Goal: Task Accomplishment & Management: Use online tool/utility

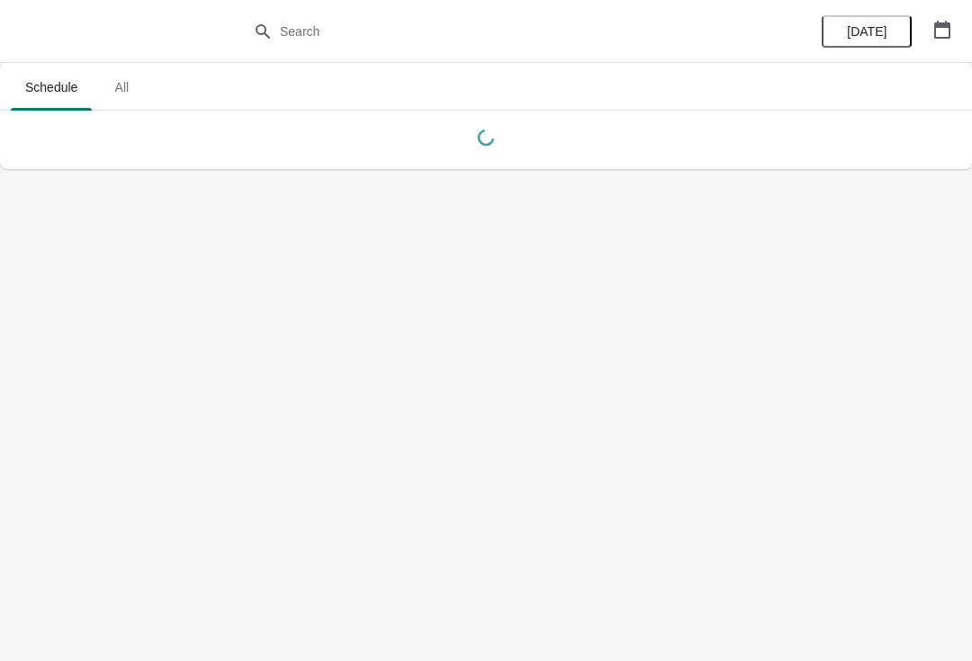
click at [944, 39] on button "button" at bounding box center [942, 29] width 32 height 32
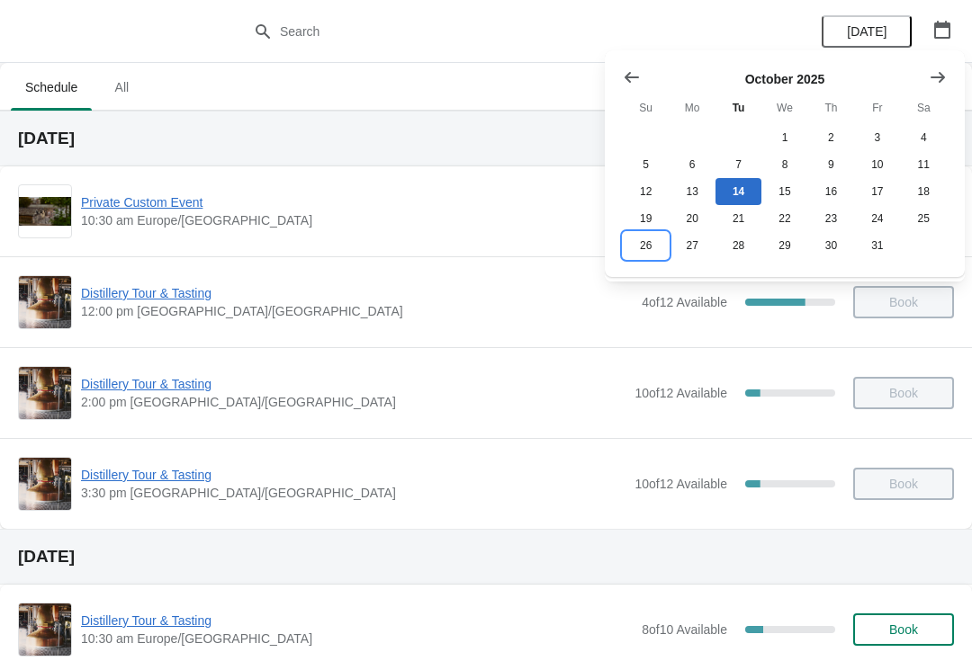
click at [635, 253] on button "26" at bounding box center [646, 245] width 46 height 27
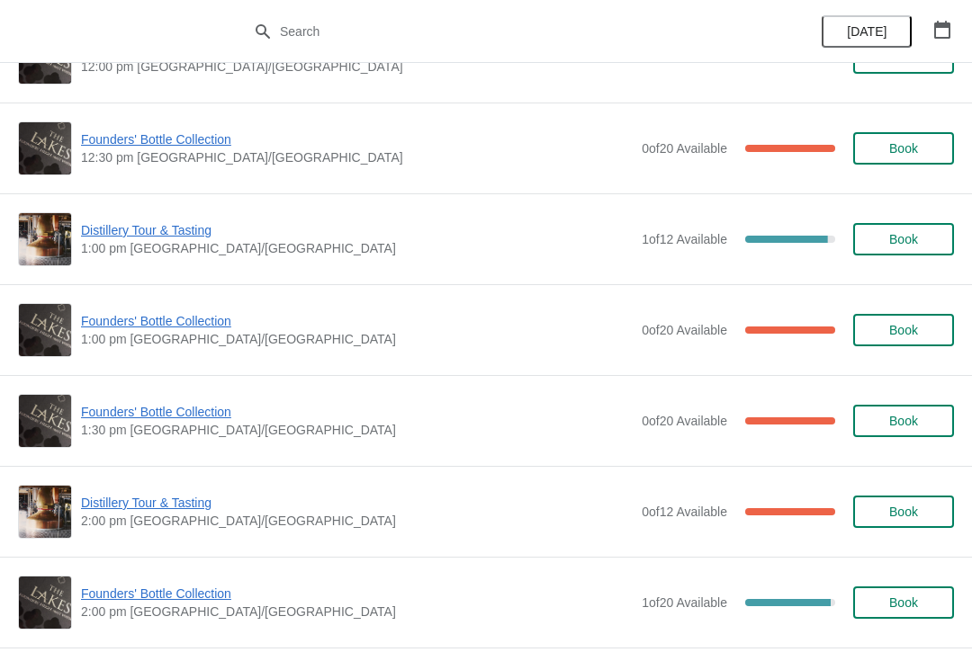
scroll to position [791, 0]
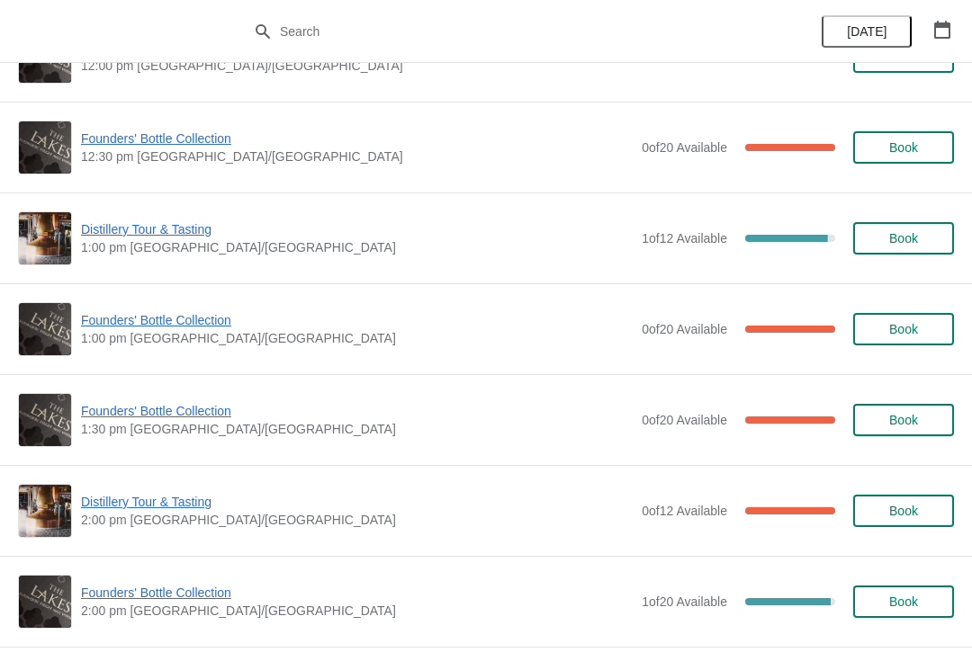
click at [156, 419] on span "Founders' Bottle Collection" at bounding box center [356, 411] width 551 height 18
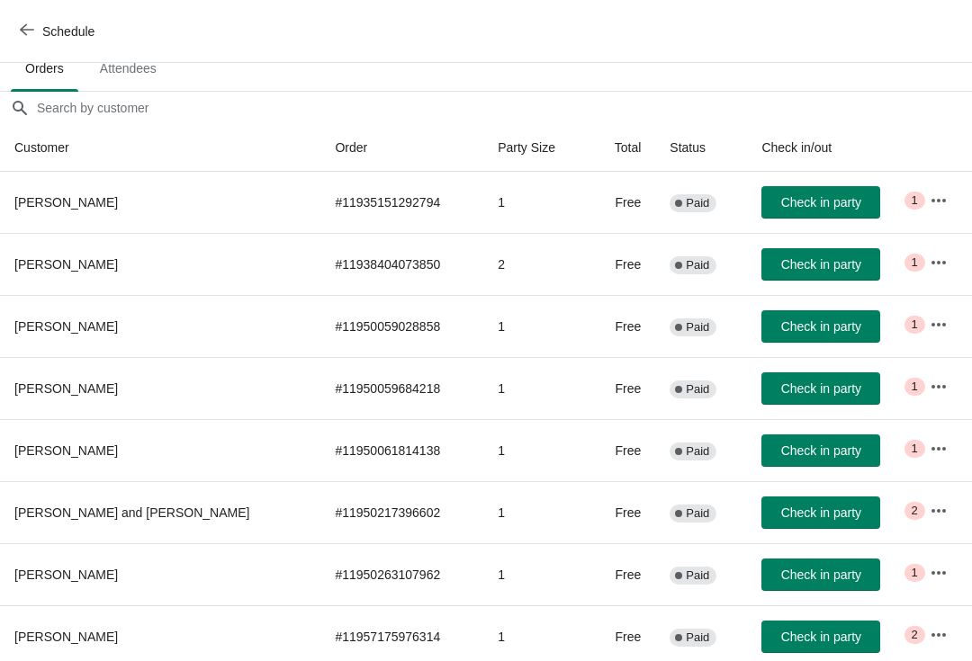
scroll to position [111, 0]
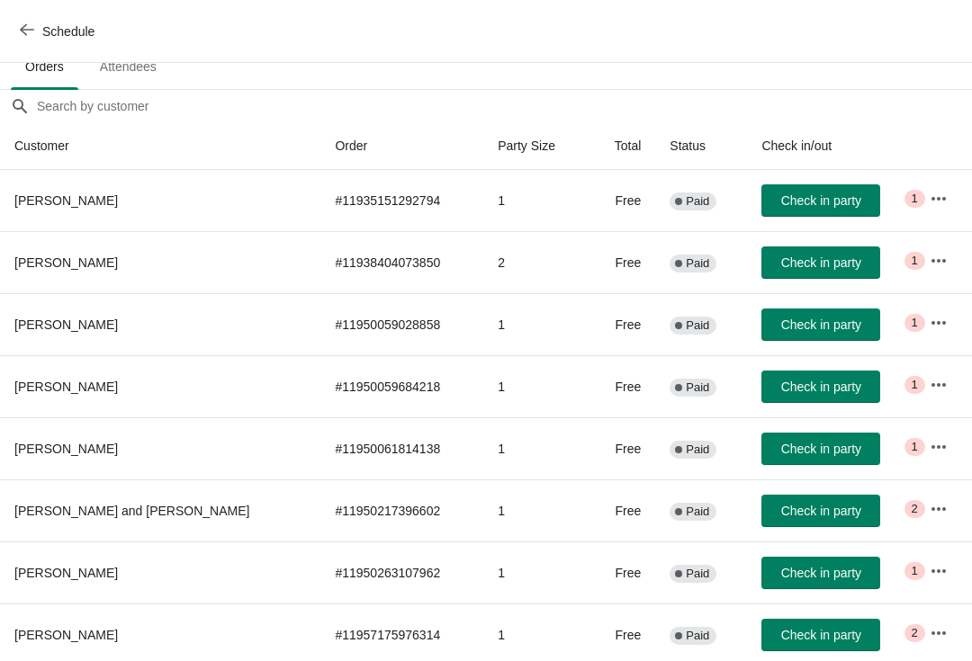
click at [932, 508] on icon "button" at bounding box center [938, 509] width 14 height 4
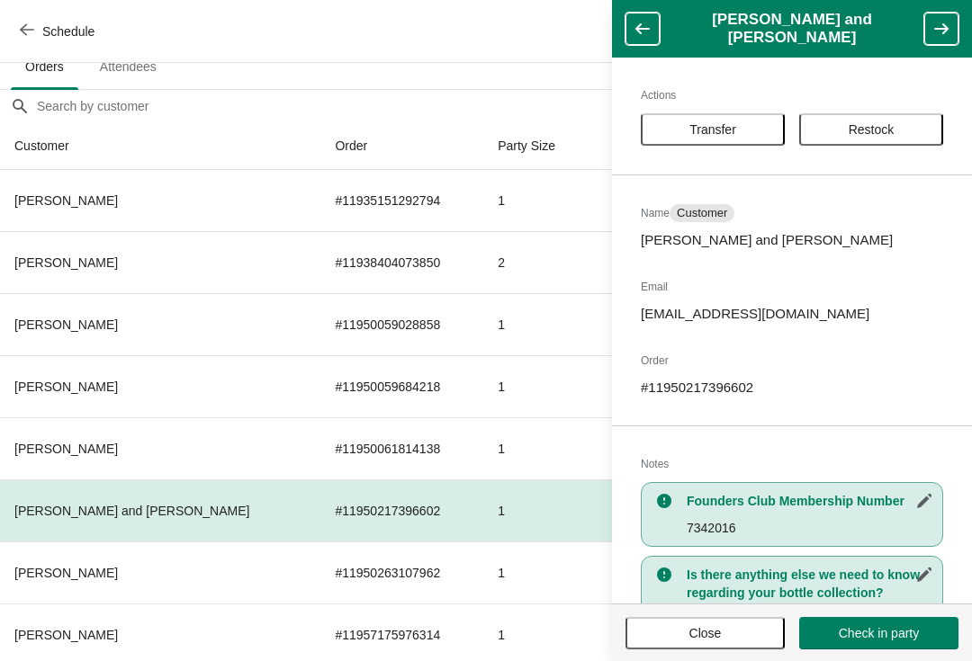
click at [714, 122] on span "Transfer" at bounding box center [712, 129] width 47 height 14
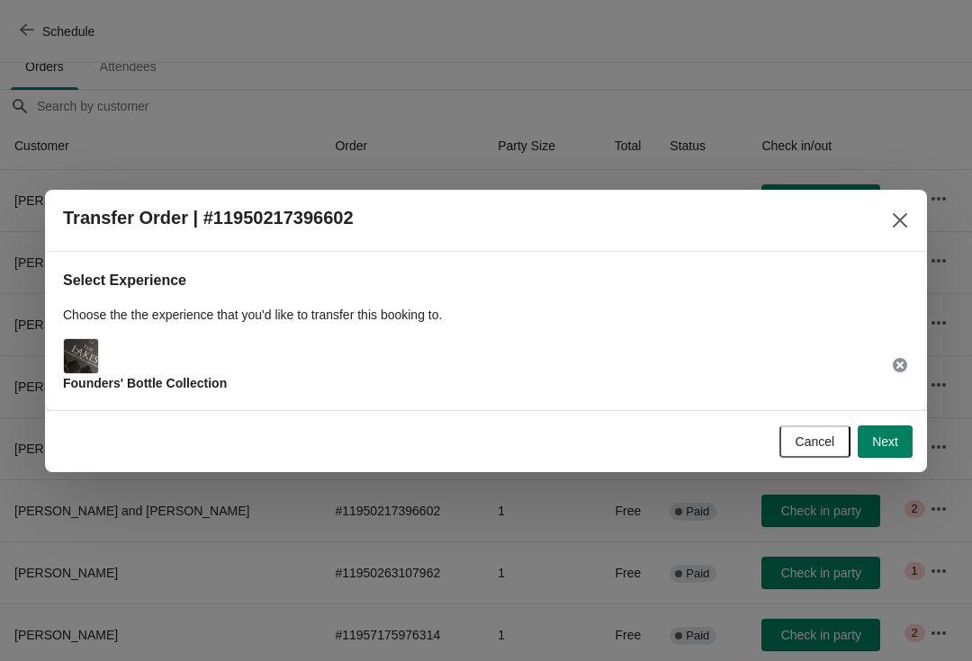
click at [903, 453] on button "Next" at bounding box center [884, 442] width 55 height 32
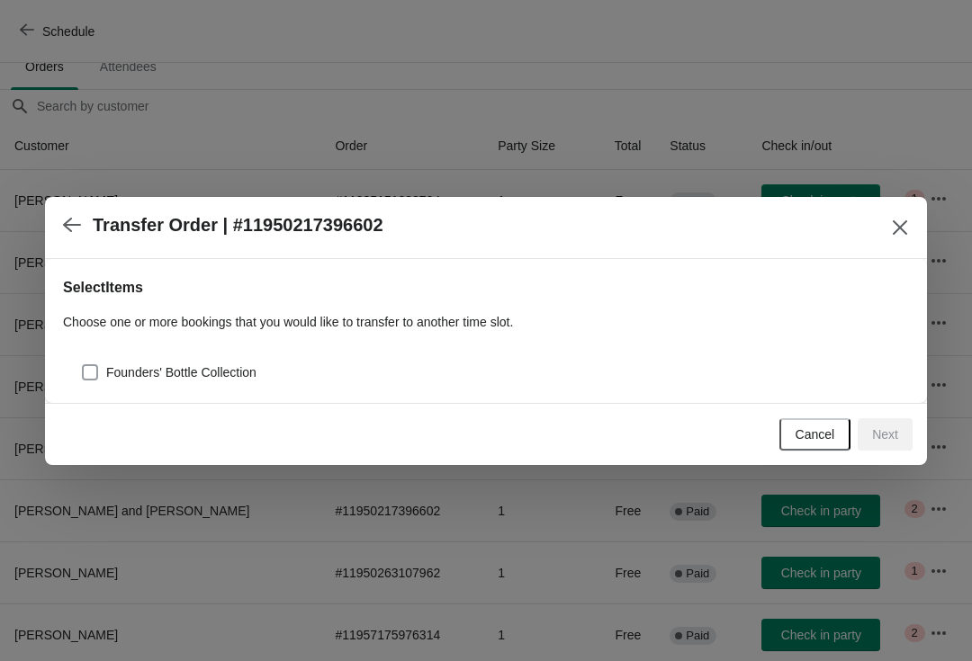
click at [82, 372] on span at bounding box center [90, 372] width 16 height 16
click at [82, 365] on input "Founders' Bottle Collection" at bounding box center [82, 364] width 1 height 1
checkbox input "true"
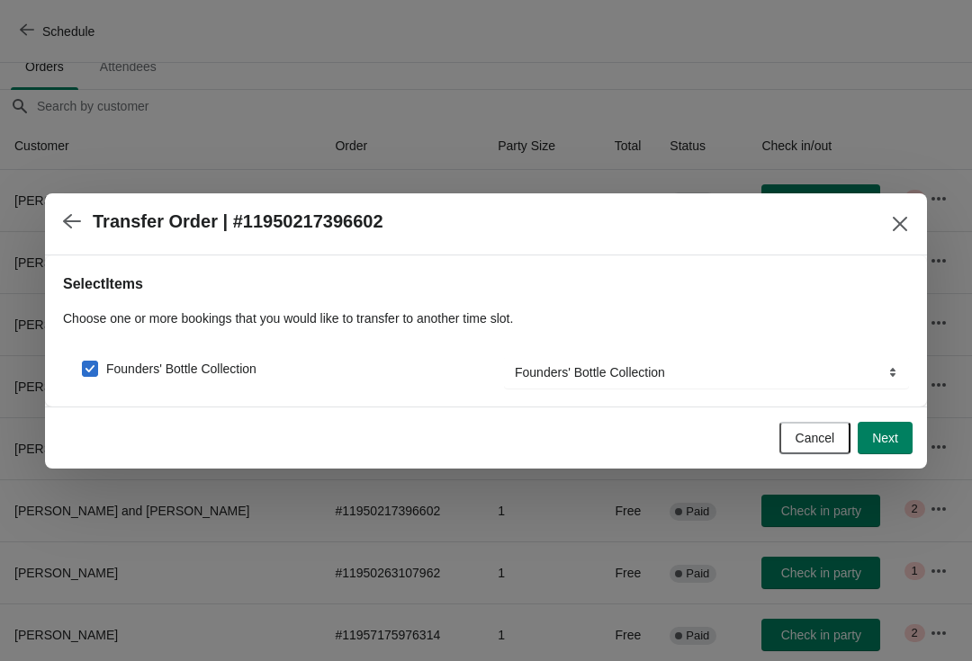
click at [903, 446] on button "Next" at bounding box center [884, 438] width 55 height 32
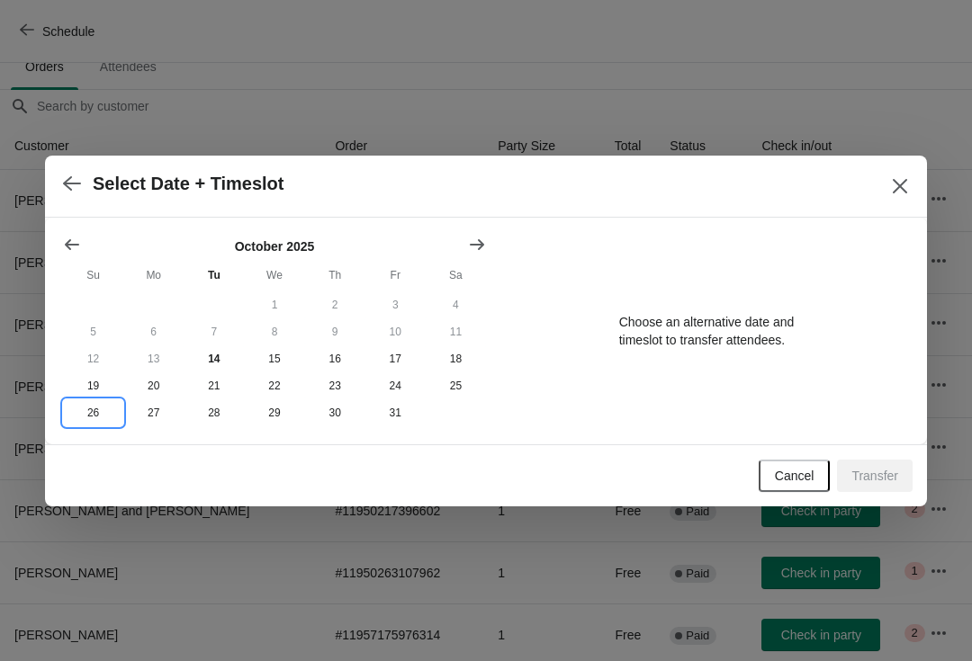
click at [86, 426] on button "26" at bounding box center [93, 412] width 60 height 27
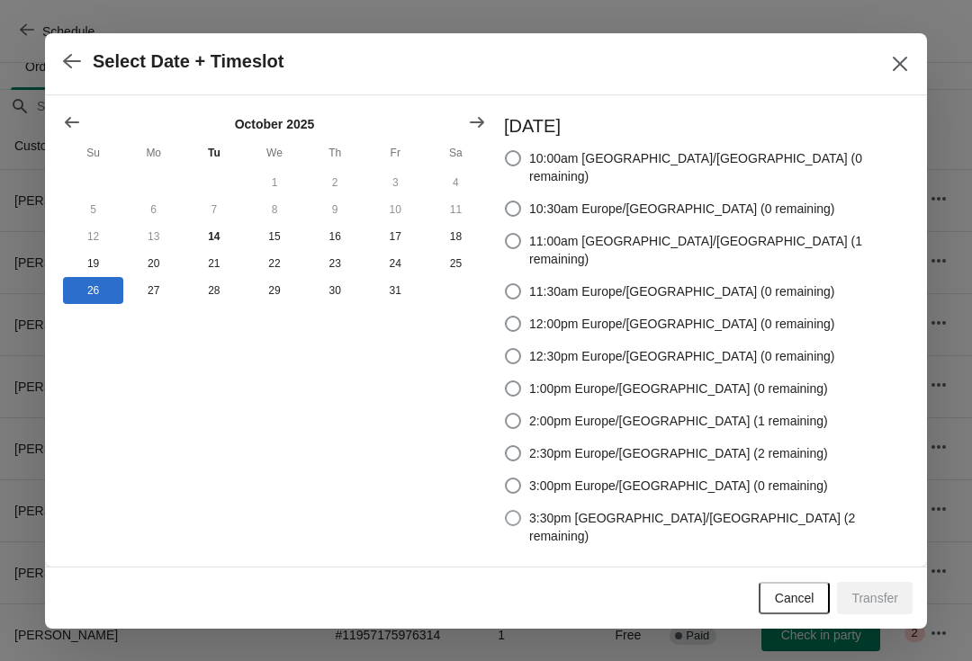
click at [521, 513] on span at bounding box center [513, 518] width 16 height 16
click at [506, 511] on input "3:30pm [GEOGRAPHIC_DATA]/[GEOGRAPHIC_DATA] (2 remaining)" at bounding box center [505, 510] width 1 height 1
radio input "true"
click at [897, 585] on button "Transfer" at bounding box center [875, 598] width 76 height 32
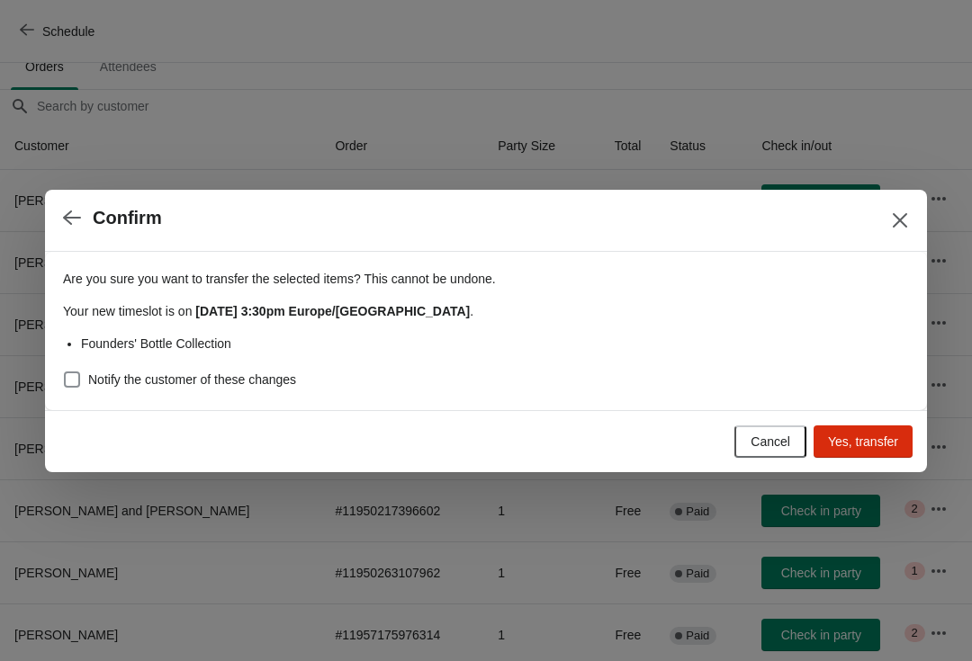
click at [68, 386] on span at bounding box center [72, 380] width 16 height 16
click at [65, 372] on input "Notify the customer of these changes" at bounding box center [64, 372] width 1 height 1
checkbox input "true"
click at [877, 447] on span "Yes, transfer" at bounding box center [863, 442] width 70 height 14
